Goal: Information Seeking & Learning: Check status

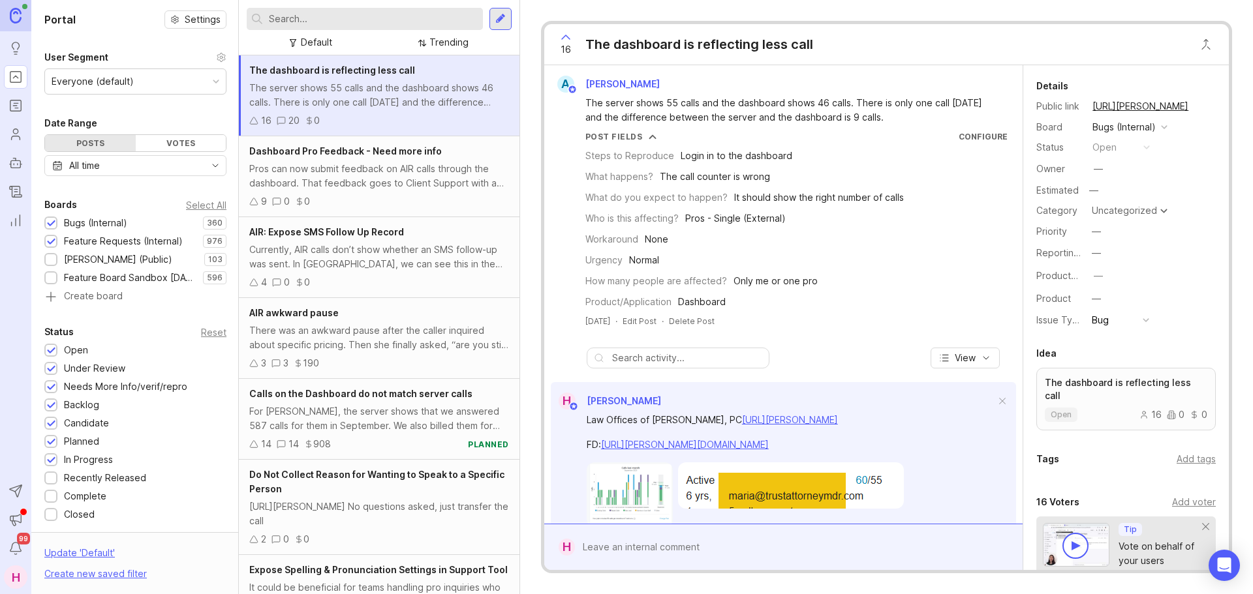
click at [379, 401] on div "Calls on the Dashboard do not match server calls For [PERSON_NAME], the server …" at bounding box center [379, 419] width 281 height 81
click at [344, 412] on div "For [PERSON_NAME], the server shows that we answered 587 calls for them in Sept…" at bounding box center [379, 419] width 260 height 29
